Goal: Transaction & Acquisition: Purchase product/service

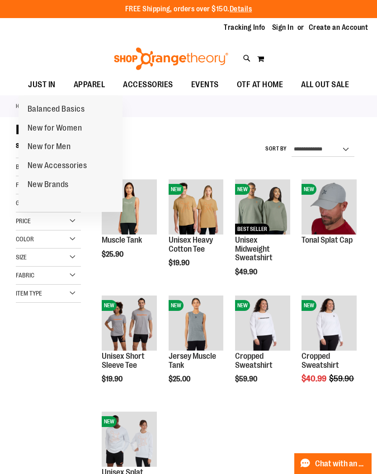
click at [70, 133] on span "New for Women" at bounding box center [55, 128] width 55 height 11
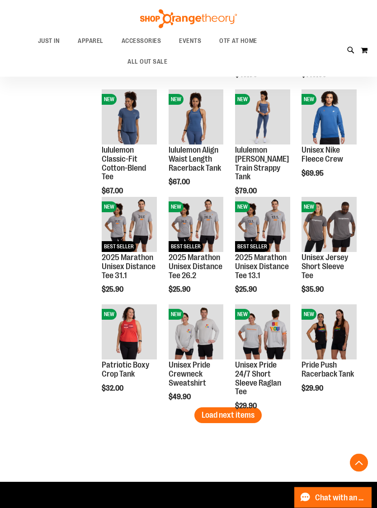
scroll to position [639, 0]
click at [241, 416] on span "Load next items" at bounding box center [227, 415] width 53 height 9
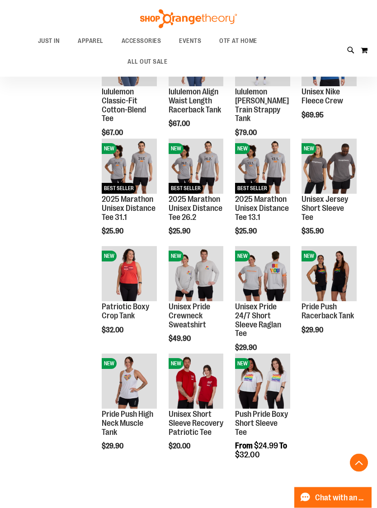
scroll to position [698, 0]
click at [331, 267] on img "product" at bounding box center [328, 273] width 55 height 55
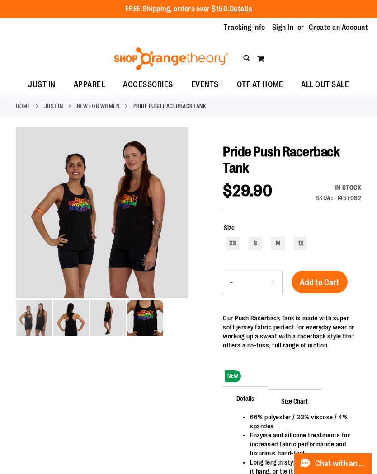
click at [211, 85] on span "EVENTS" at bounding box center [205, 85] width 28 height 20
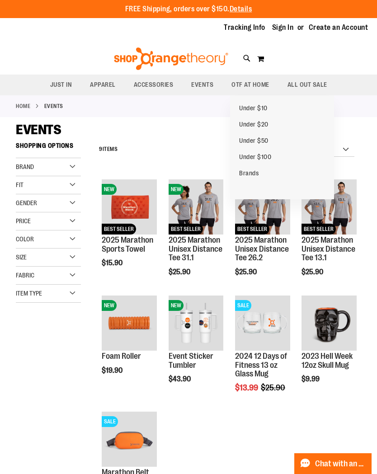
click at [312, 83] on span "ALL OUT SALE" at bounding box center [307, 85] width 40 height 20
click at [313, 80] on span "ALL OUT SALE" at bounding box center [307, 85] width 40 height 20
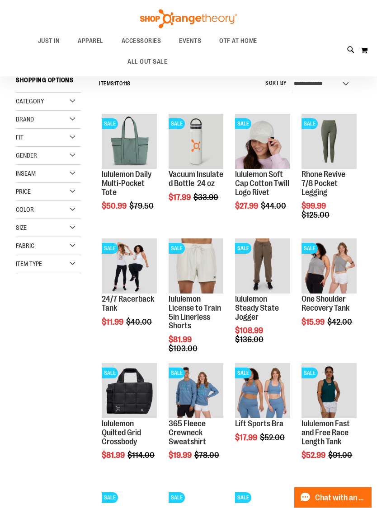
scroll to position [65, 0]
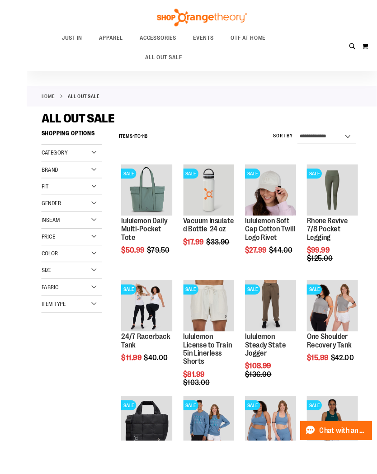
scroll to position [89, 0]
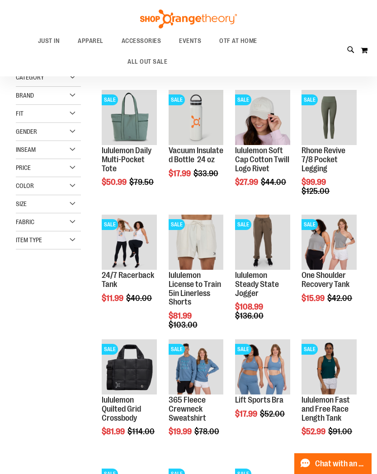
click at [196, 290] on link "lululemon License to Train 5in Linerless Shorts" at bounding box center [194, 289] width 52 height 36
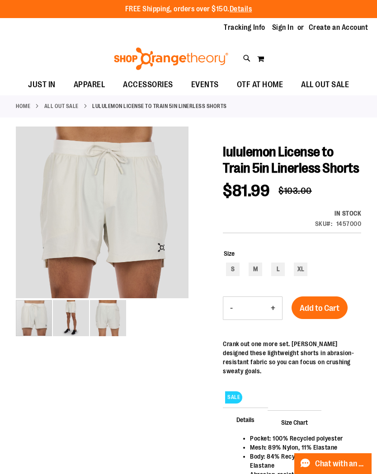
click at [75, 316] on img "image 2 of 3" at bounding box center [71, 318] width 36 height 36
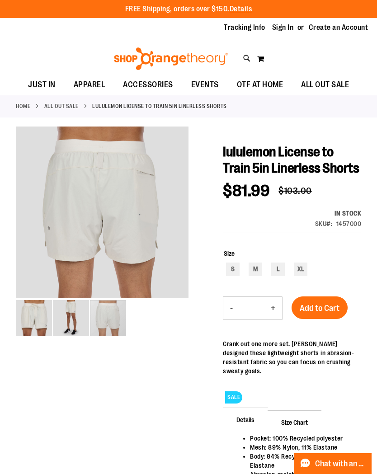
click at [116, 319] on img "image 3 of 3" at bounding box center [108, 318] width 36 height 36
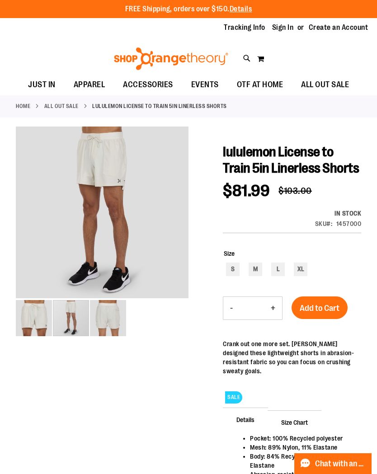
click at [55, 321] on img "image 2 of 3" at bounding box center [71, 318] width 36 height 36
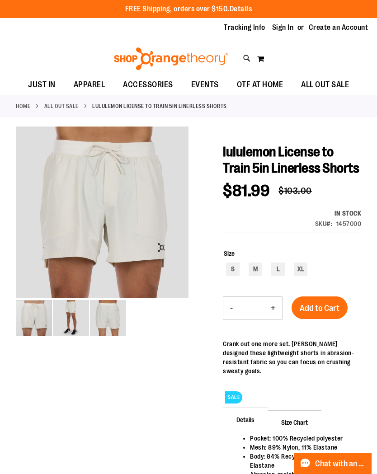
click at [30, 319] on img "image 1 of 3" at bounding box center [34, 318] width 36 height 36
